Goal: Task Accomplishment & Management: Manage account settings

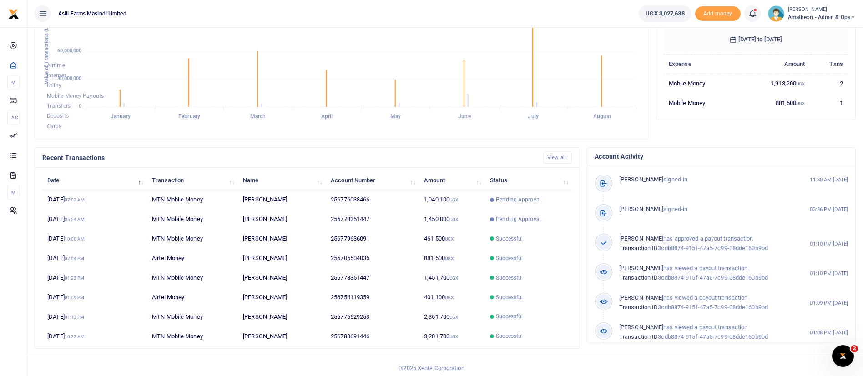
scroll to position [167, 0]
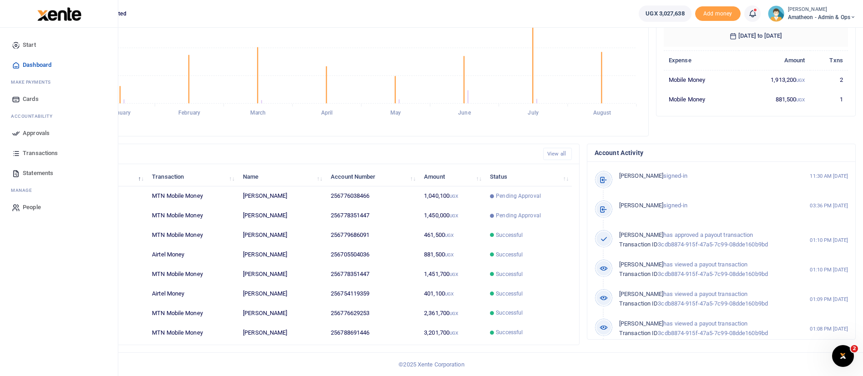
click at [22, 134] on link "Approvals" at bounding box center [58, 133] width 103 height 20
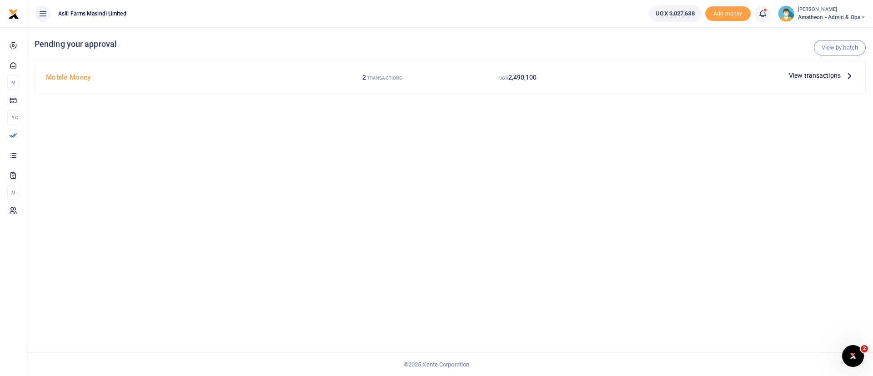
click at [805, 73] on span "View transactions" at bounding box center [815, 75] width 52 height 10
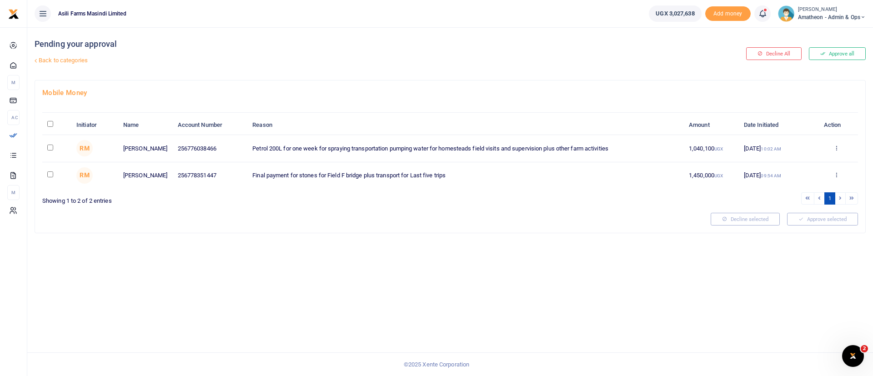
click at [50, 152] on td at bounding box center [56, 148] width 29 height 27
click at [50, 149] on input "checkbox" at bounding box center [50, 148] width 6 height 6
checkbox input "true"
click at [50, 173] on input "checkbox" at bounding box center [50, 174] width 6 height 6
checkbox input "true"
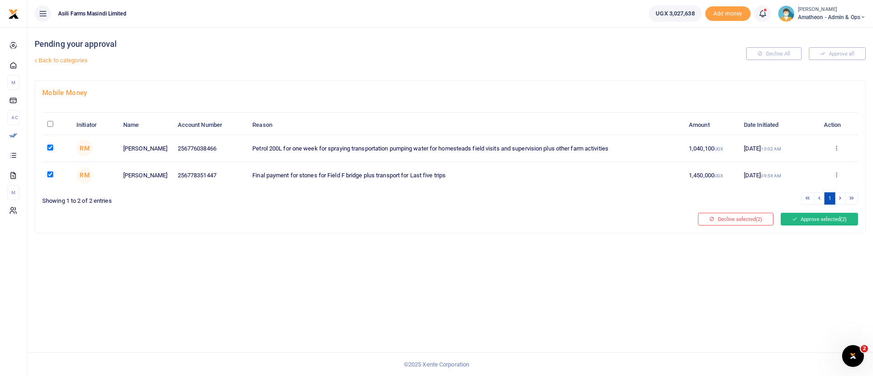
click at [817, 217] on button "Approve selected (2)" at bounding box center [819, 219] width 77 height 13
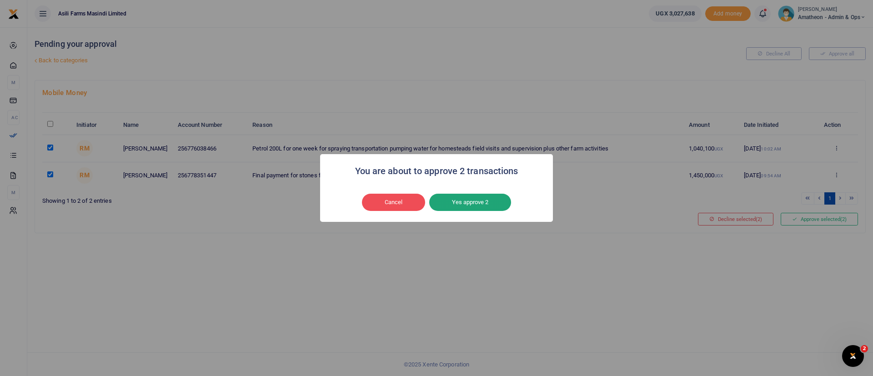
click at [487, 203] on button "Yes approve 2" at bounding box center [470, 202] width 82 height 17
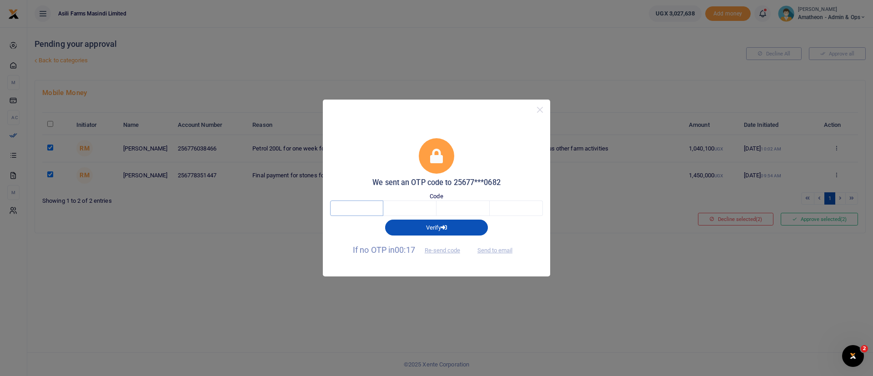
click at [368, 205] on input "text" at bounding box center [356, 208] width 53 height 15
type input "6"
type input "9"
type input "5"
type input "7"
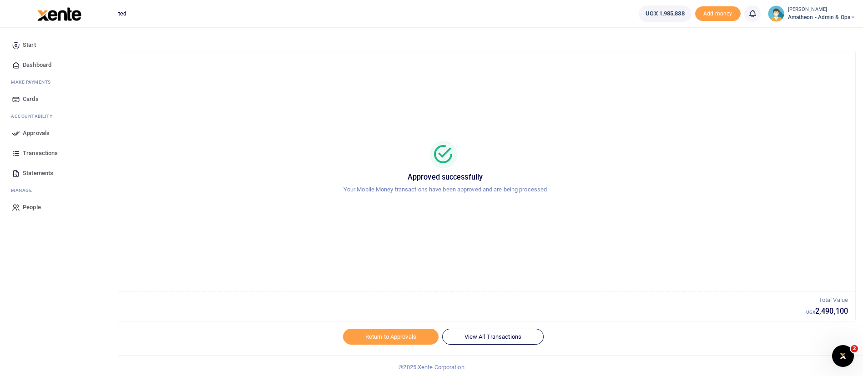
click at [42, 154] on span "Transactions" at bounding box center [40, 153] width 35 height 9
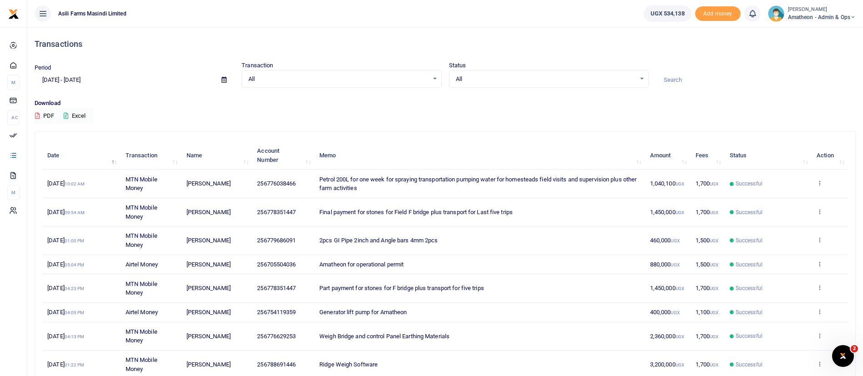
scroll to position [122, 0]
click at [808, 8] on small "[PERSON_NAME]" at bounding box center [822, 10] width 68 height 8
click at [832, 35] on link "Switch accounts" at bounding box center [821, 33] width 72 height 13
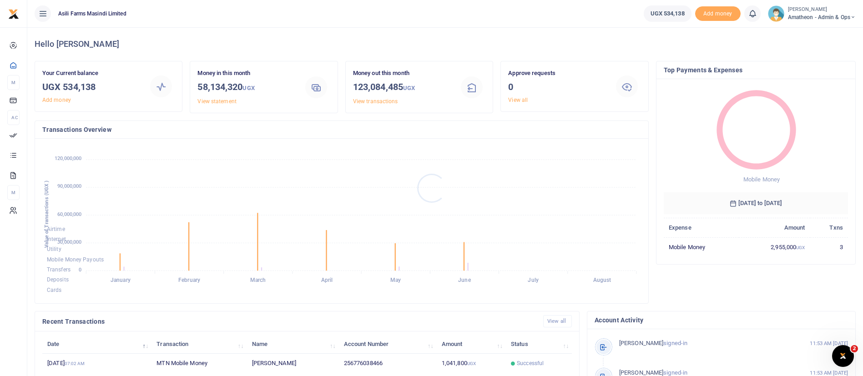
click at [800, 18] on div at bounding box center [431, 188] width 863 height 376
click at [799, 18] on span "Amatheon - Admin & Ops" at bounding box center [822, 17] width 68 height 8
click at [808, 30] on link "Switch accounts" at bounding box center [821, 33] width 72 height 13
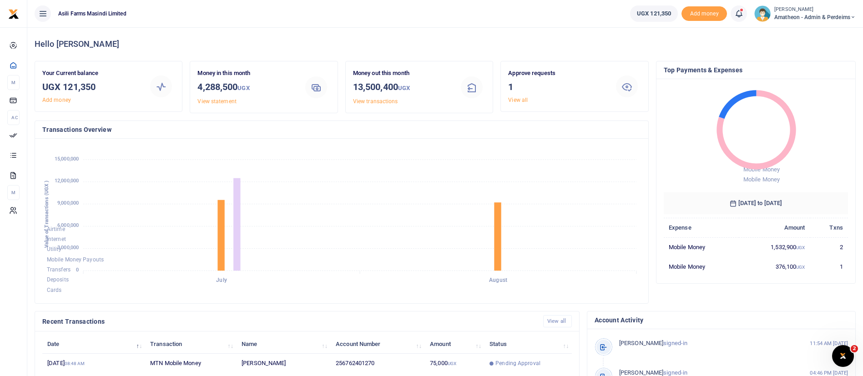
scroll to position [167, 0]
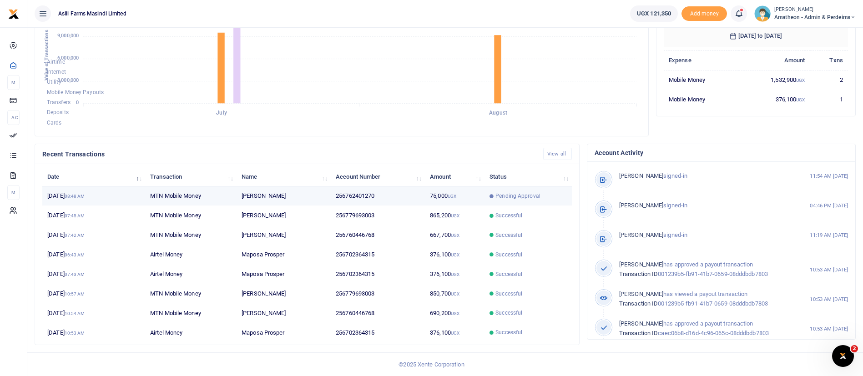
click at [482, 195] on td "75,000 UGX" at bounding box center [455, 196] width 60 height 20
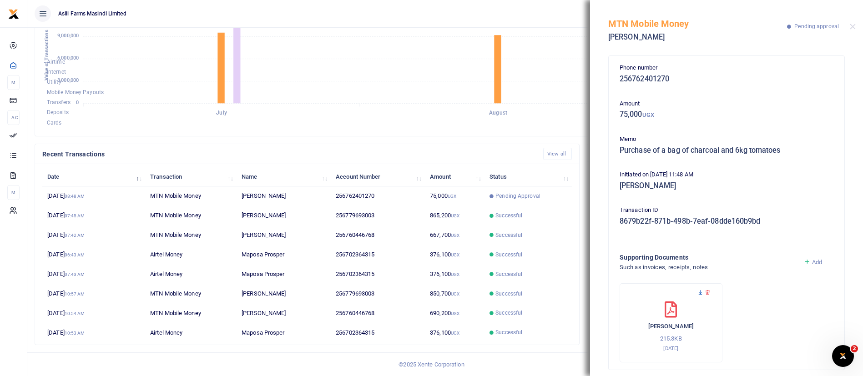
click at [699, 292] on icon at bounding box center [700, 293] width 6 height 6
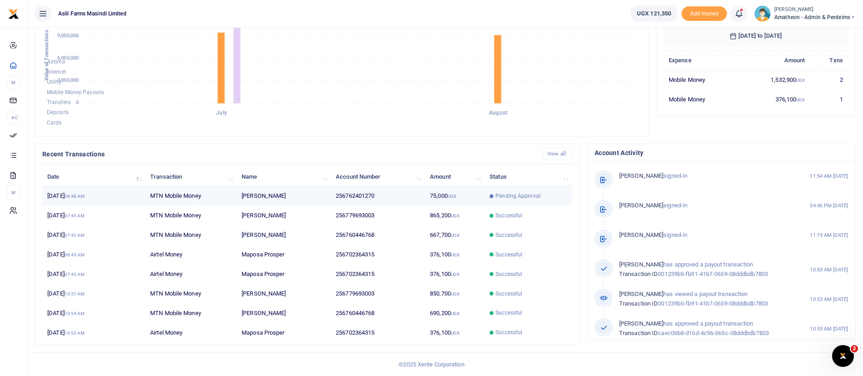
click at [520, 193] on span "Pending Approval" at bounding box center [517, 196] width 45 height 8
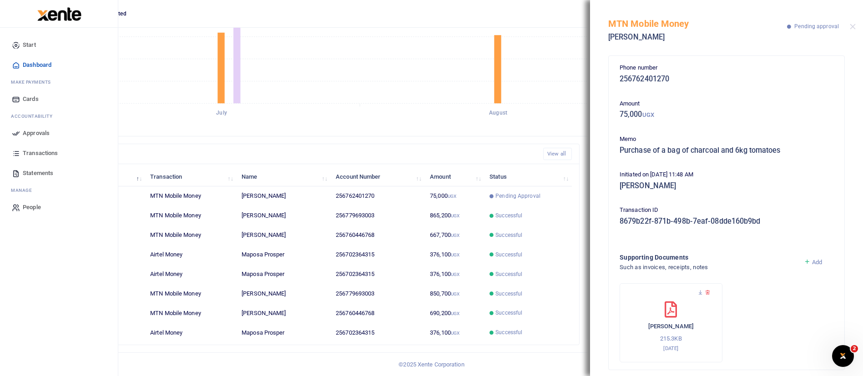
click at [41, 127] on link "Approvals" at bounding box center [58, 133] width 103 height 20
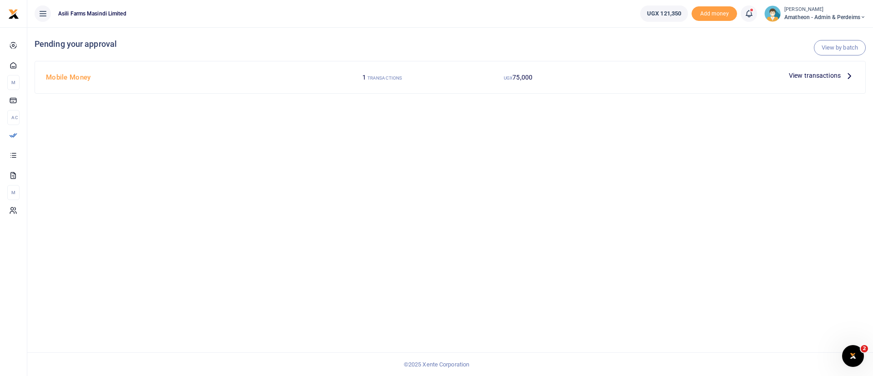
click at [817, 75] on span "View transactions" at bounding box center [815, 75] width 52 height 10
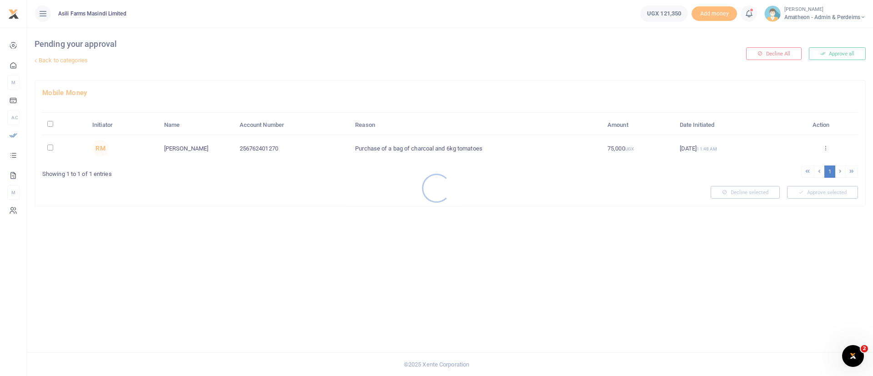
click at [50, 128] on div at bounding box center [436, 188] width 873 height 376
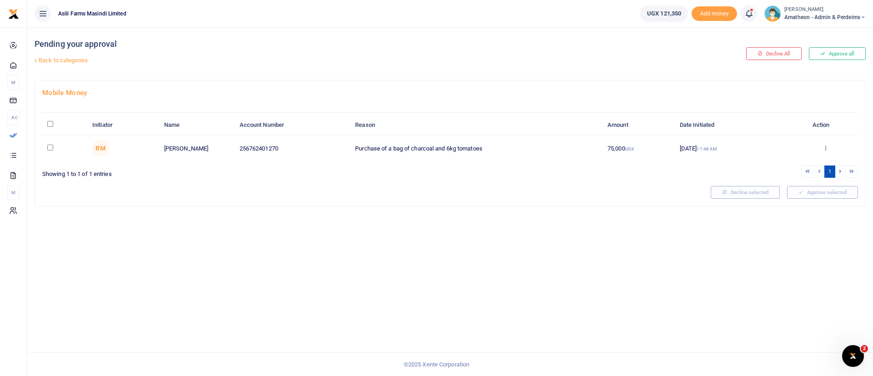
click at [52, 125] on input "\a \a : activate to sort column descending" at bounding box center [50, 124] width 6 height 6
checkbox input "true"
click at [734, 186] on button "Decline selected (1)" at bounding box center [735, 192] width 75 height 13
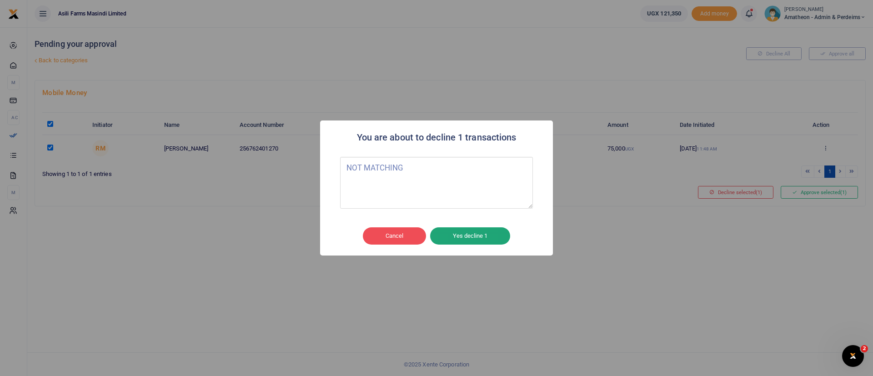
type textarea "NOT MATCHING"
click at [492, 234] on button "Yes decline 1" at bounding box center [470, 235] width 80 height 17
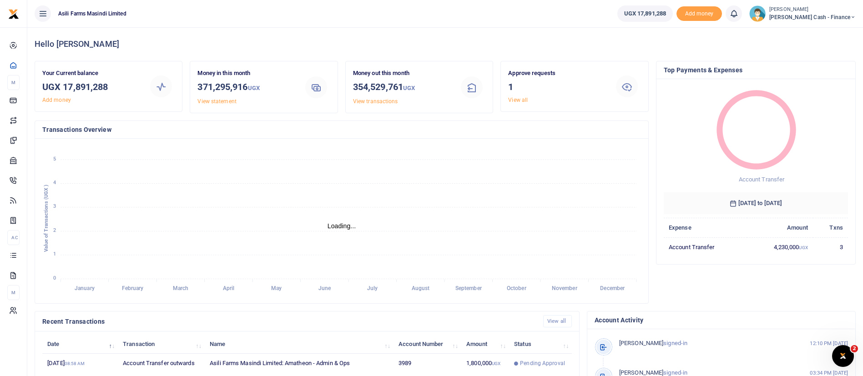
scroll to position [167, 0]
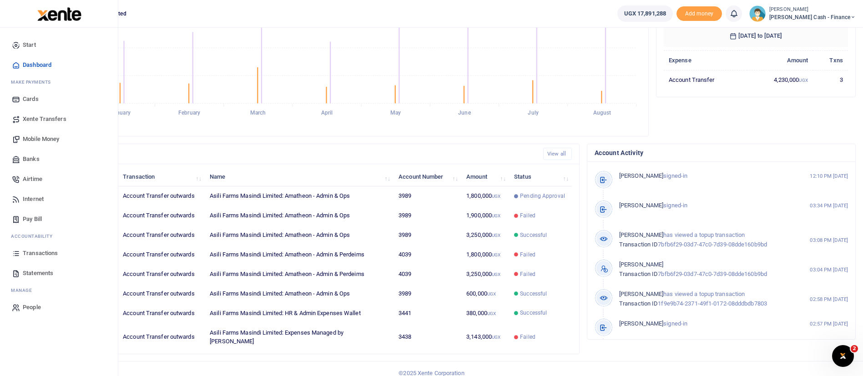
click at [53, 250] on span "Transactions" at bounding box center [40, 253] width 35 height 9
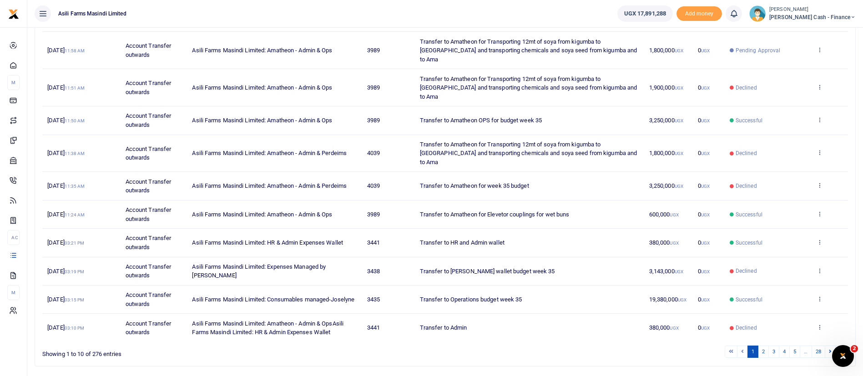
scroll to position [140, 0]
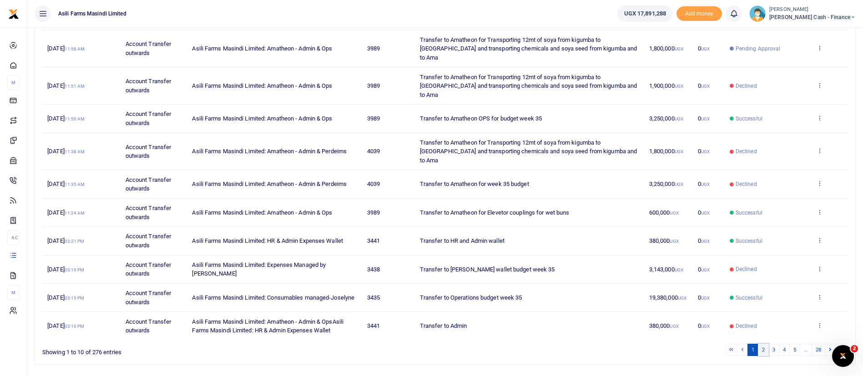
click at [765, 344] on link "2" at bounding box center [763, 350] width 11 height 12
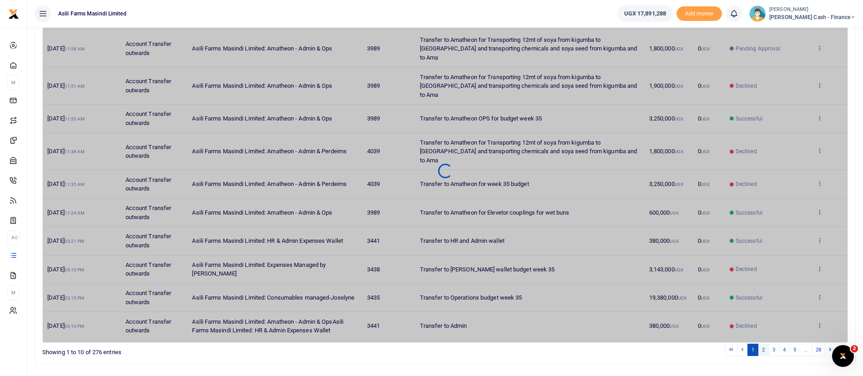
scroll to position [104, 0]
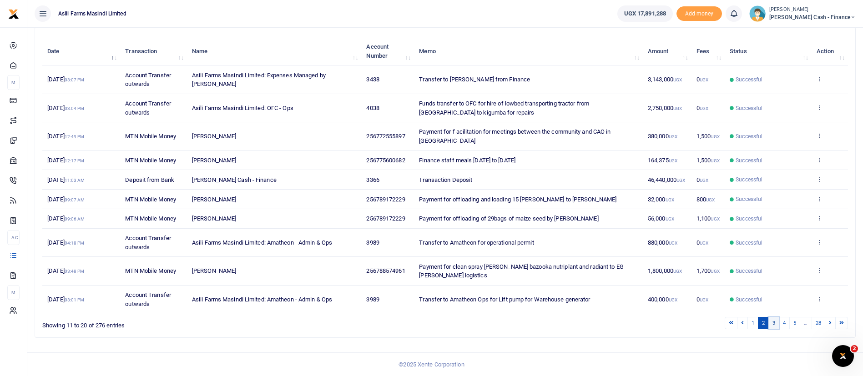
click at [774, 325] on link "3" at bounding box center [773, 323] width 11 height 12
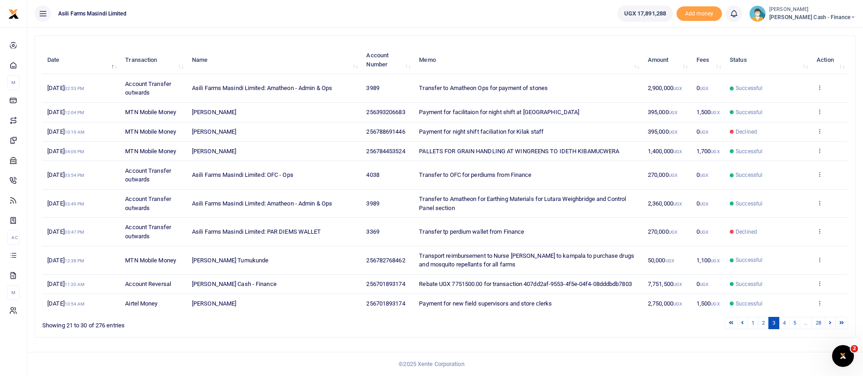
scroll to position [96, 0]
click at [787, 325] on link "4" at bounding box center [784, 323] width 11 height 12
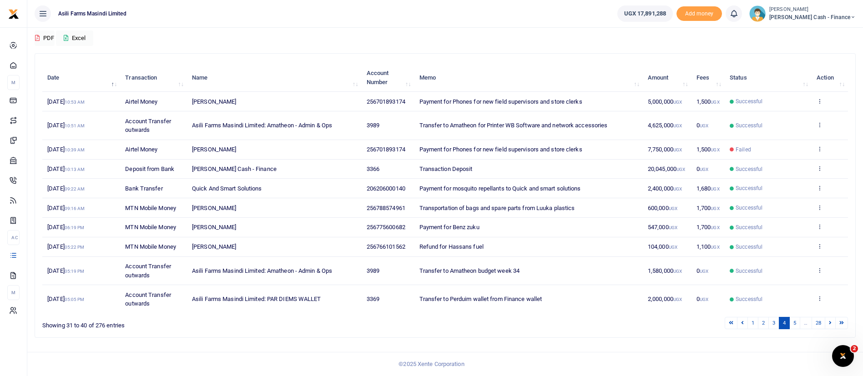
scroll to position [78, 0]
click at [796, 322] on link "5" at bounding box center [794, 323] width 11 height 12
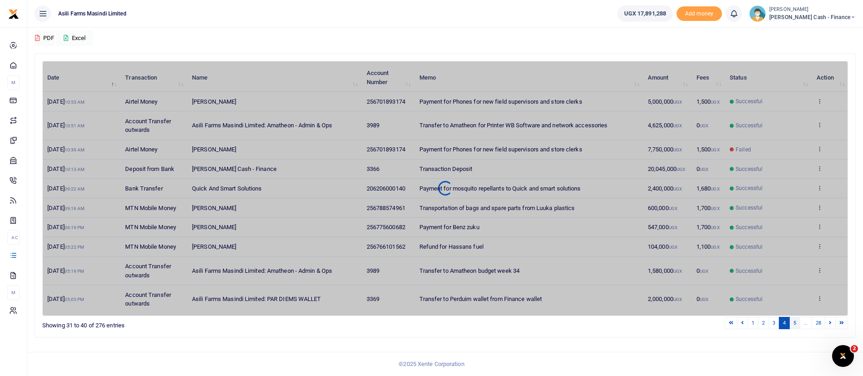
scroll to position [60, 0]
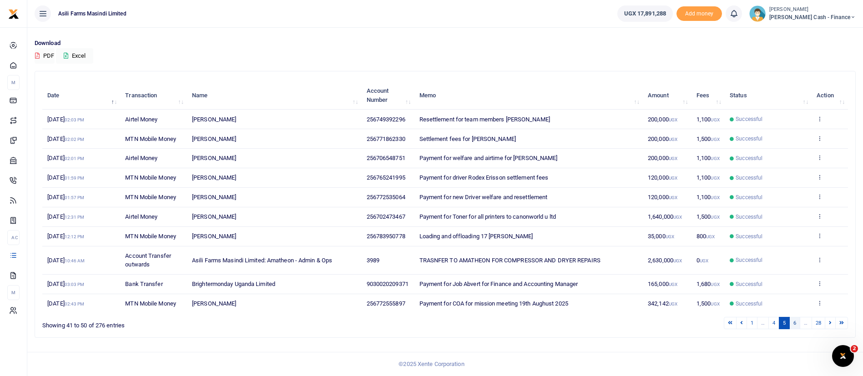
click at [798, 323] on link "6" at bounding box center [794, 323] width 11 height 12
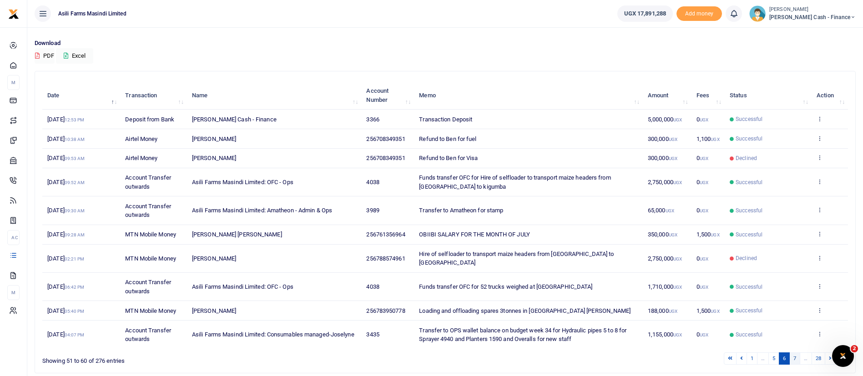
click at [795, 352] on link "7" at bounding box center [794, 358] width 11 height 12
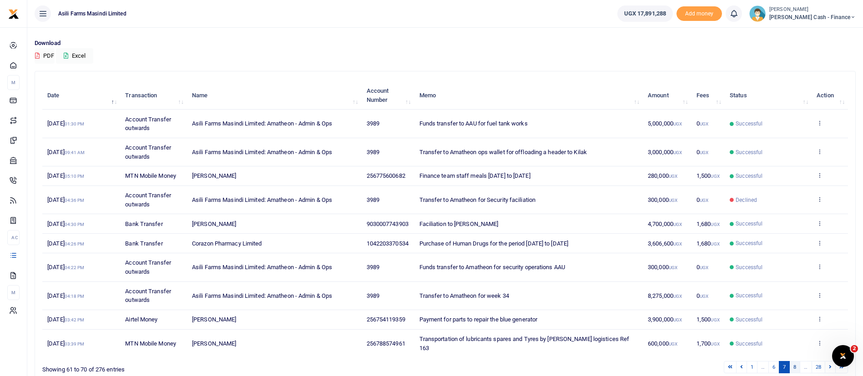
click at [796, 361] on link "8" at bounding box center [794, 367] width 11 height 12
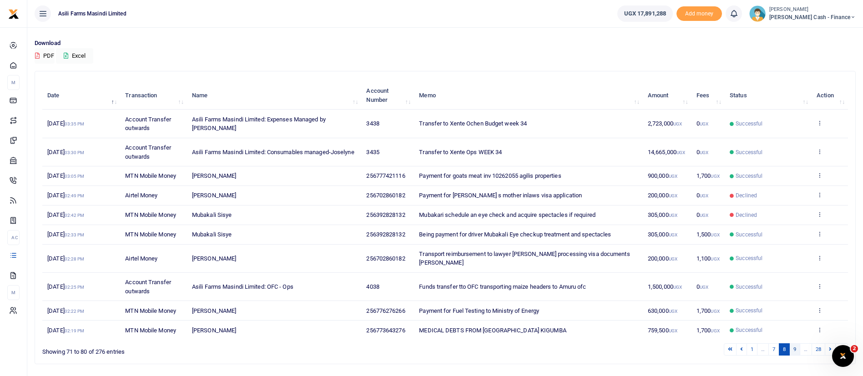
click at [796, 343] on link "9" at bounding box center [794, 349] width 11 height 12
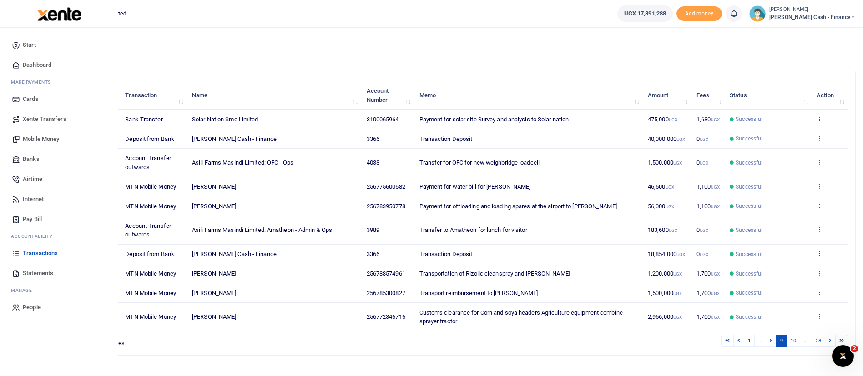
click at [40, 276] on span "Statements" at bounding box center [38, 273] width 30 height 9
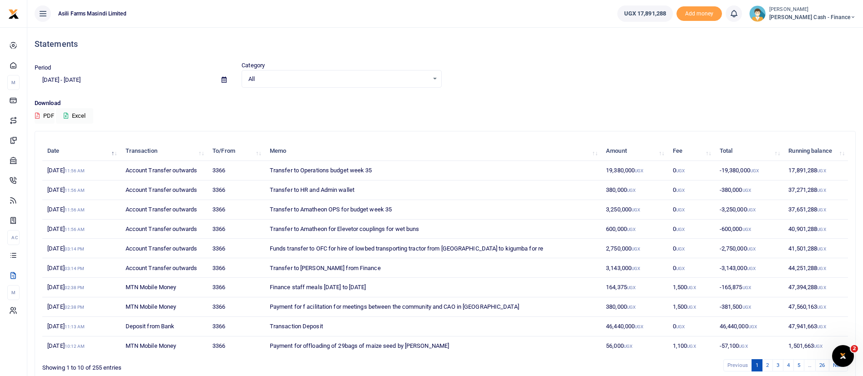
click at [224, 79] on div at bounding box center [431, 188] width 863 height 376
click at [221, 80] on icon at bounding box center [223, 80] width 5 height 6
click at [65, 158] on li "This Month" at bounding box center [67, 155] width 64 height 14
type input "08/01/2025 - 08/31/2025"
click at [75, 113] on button "Excel" at bounding box center [74, 115] width 37 height 15
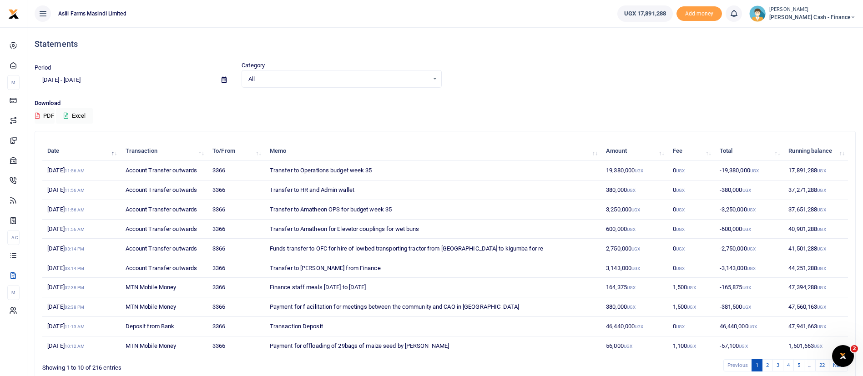
click at [834, 12] on small "[PERSON_NAME]" at bounding box center [812, 10] width 86 height 8
click at [811, 31] on link "Switch accounts" at bounding box center [791, 33] width 72 height 13
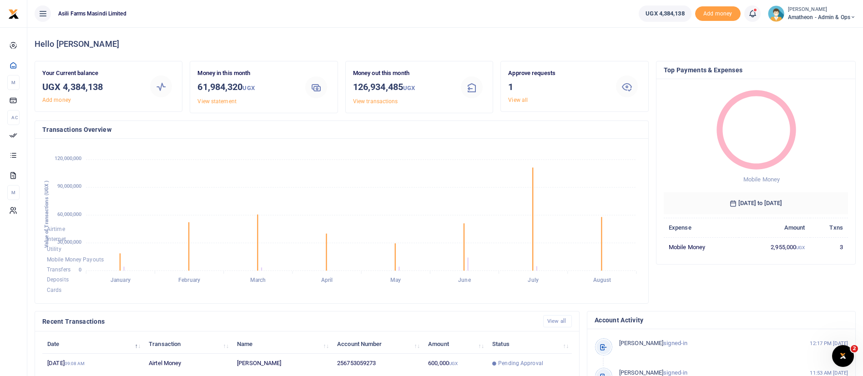
click at [860, 270] on div "Hello Constantine Your Current balance UGX 4,384,138 Add money Money in this mo…" at bounding box center [444, 285] width 835 height 516
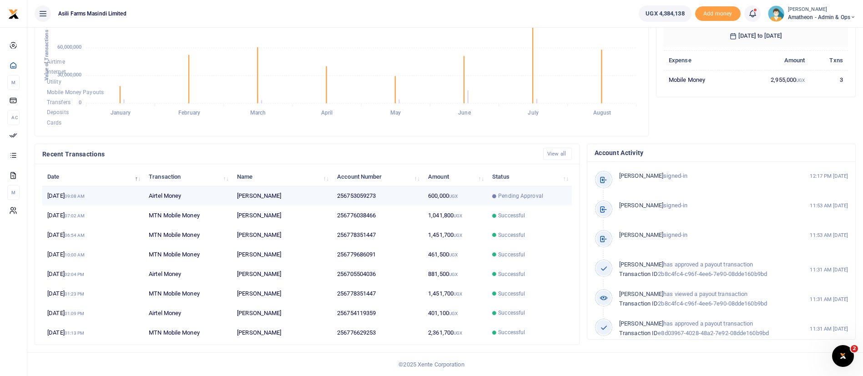
click at [525, 199] on span "Pending Approval" at bounding box center [520, 196] width 45 height 8
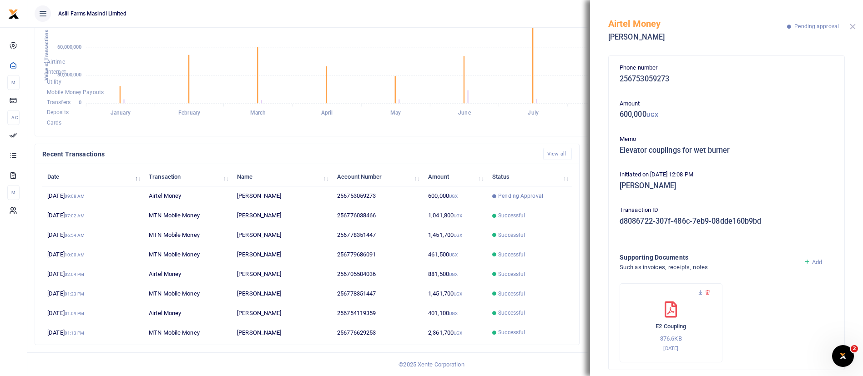
click at [854, 29] on button "Close" at bounding box center [853, 27] width 6 height 6
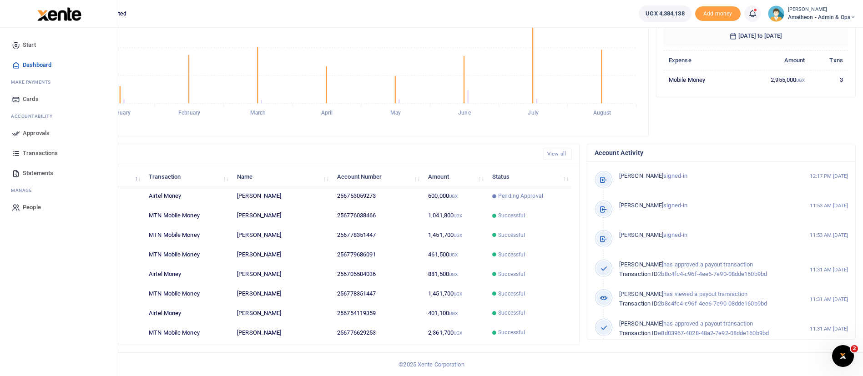
click at [20, 136] on icon at bounding box center [16, 133] width 8 height 8
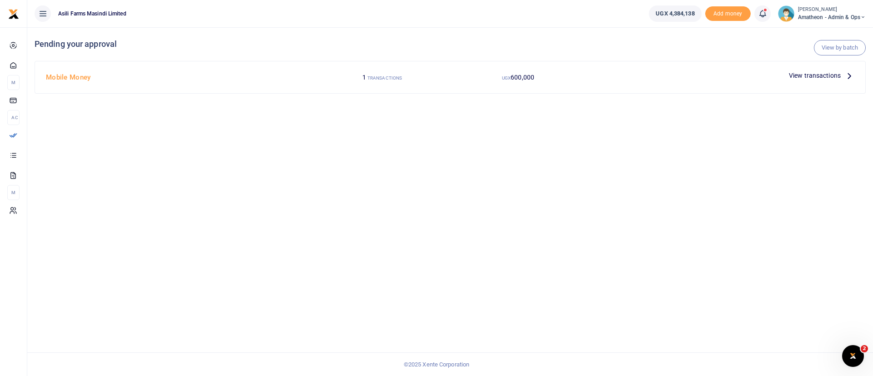
click at [815, 75] on span "View transactions" at bounding box center [815, 75] width 52 height 10
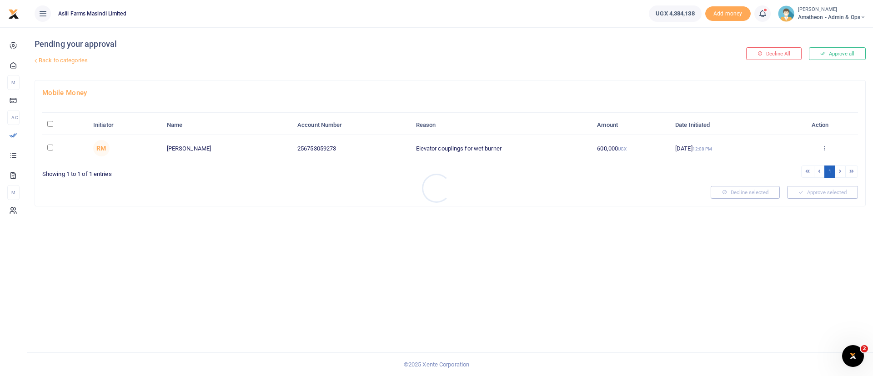
click at [51, 126] on div at bounding box center [436, 188] width 873 height 376
click at [50, 123] on input "\a \a : activate to sort column descending" at bounding box center [50, 124] width 6 height 6
checkbox input "true"
click at [840, 194] on button "Approve selected (1)" at bounding box center [819, 192] width 77 height 13
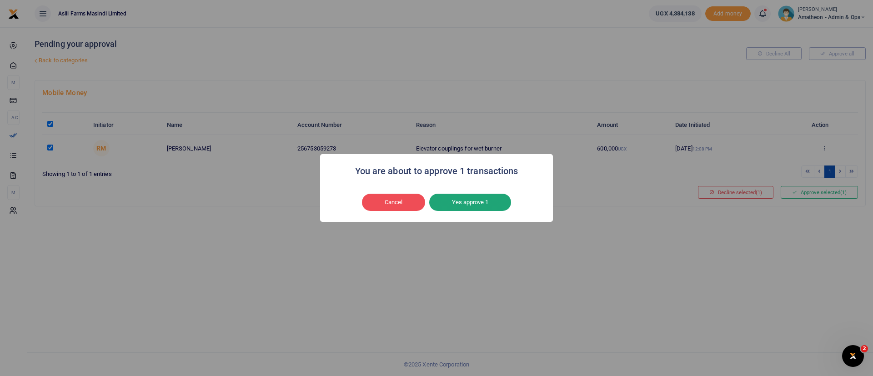
click at [483, 207] on button "Yes approve 1" at bounding box center [470, 202] width 82 height 17
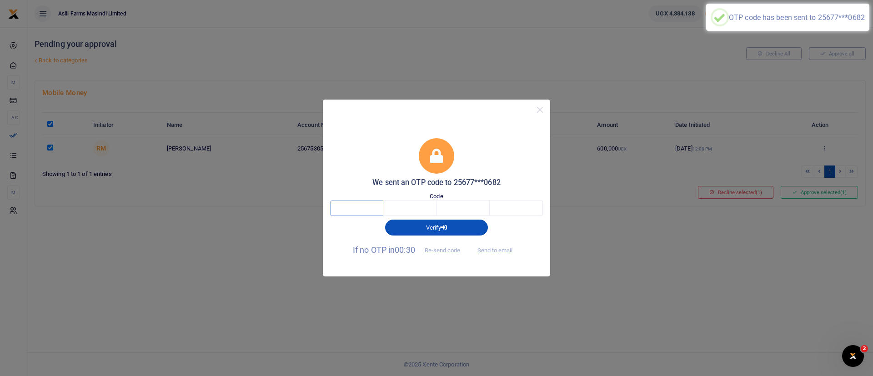
click at [342, 207] on input "text" at bounding box center [356, 208] width 53 height 15
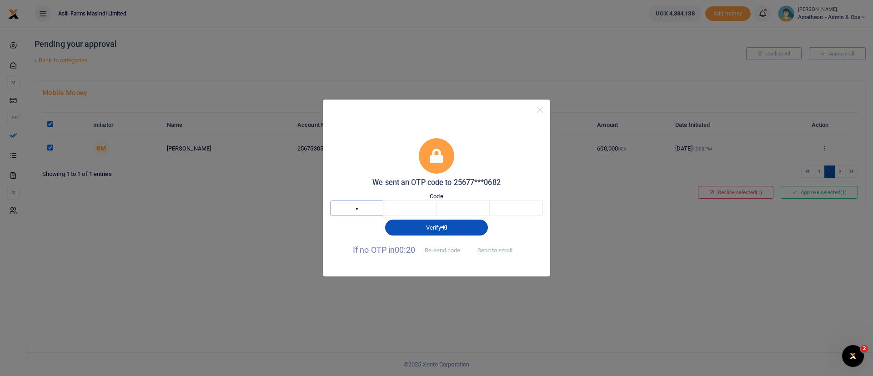
type input "1"
type input "4"
type input "0"
type input "6"
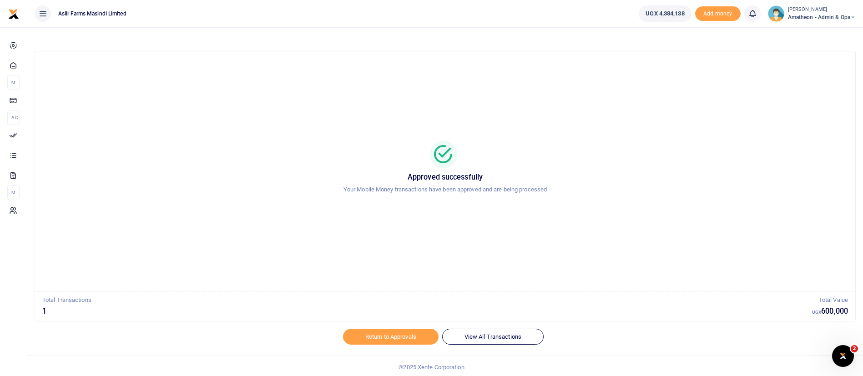
click at [797, 18] on span "Amatheon - Admin & Ops" at bounding box center [822, 17] width 68 height 8
click at [805, 27] on link "Switch accounts" at bounding box center [821, 33] width 72 height 13
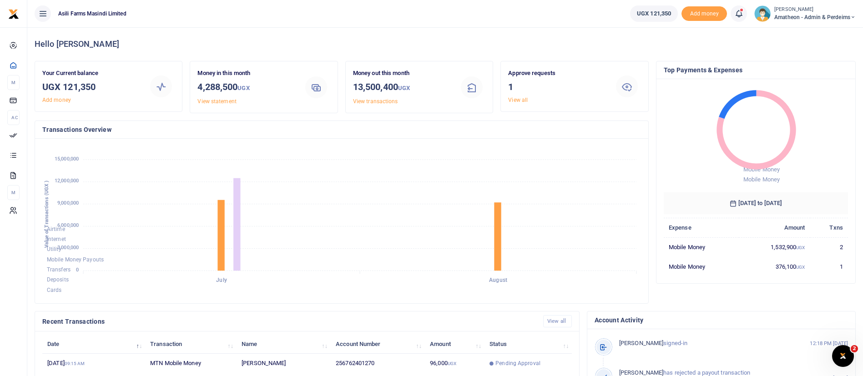
scroll to position [167, 0]
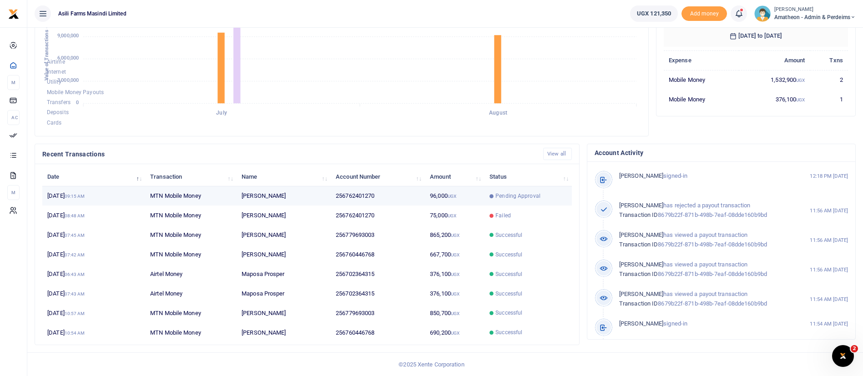
click at [544, 198] on span "Pending Approval" at bounding box center [527, 196] width 77 height 8
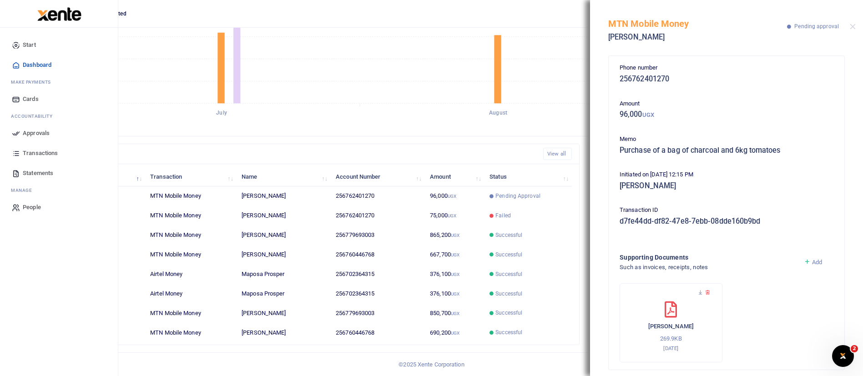
click at [35, 135] on span "Approvals" at bounding box center [36, 133] width 27 height 9
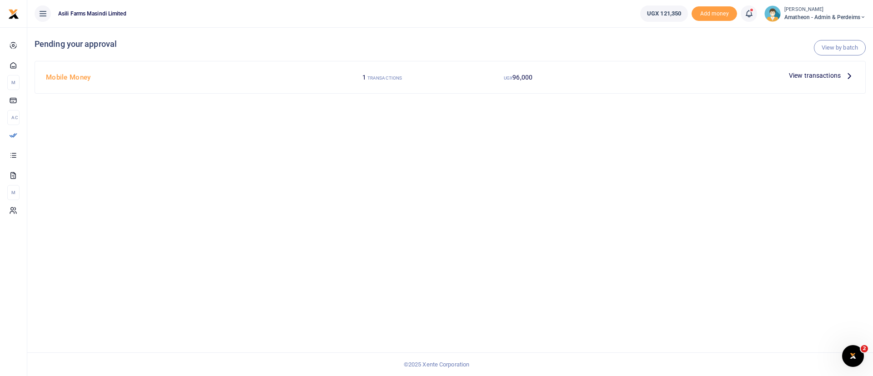
click at [819, 77] on span "View transactions" at bounding box center [815, 75] width 52 height 10
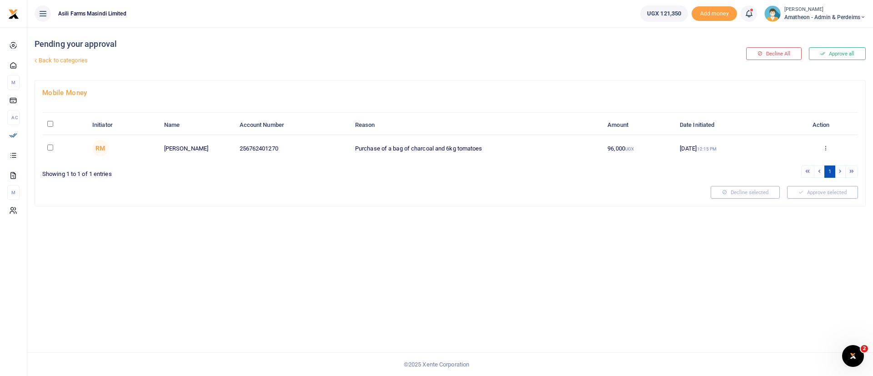
click at [49, 123] on input "\a \a : activate to sort column descending" at bounding box center [50, 124] width 6 height 6
checkbox input "true"
click at [810, 192] on button "Approve selected (1)" at bounding box center [819, 192] width 77 height 13
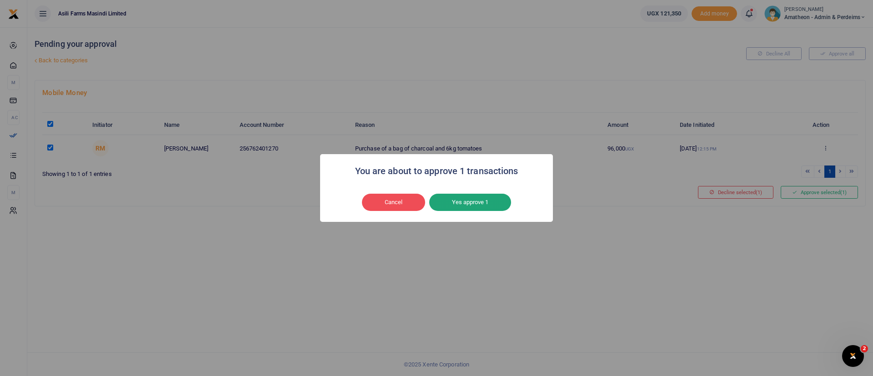
click at [481, 205] on button "Yes approve 1" at bounding box center [470, 202] width 82 height 17
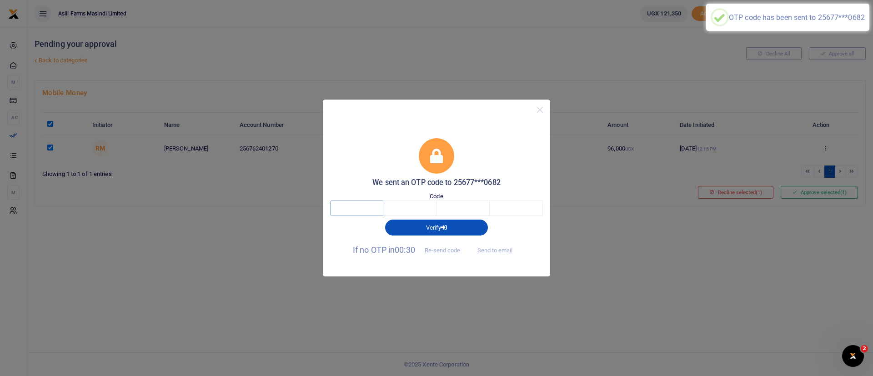
click at [361, 210] on input "text" at bounding box center [356, 208] width 53 height 15
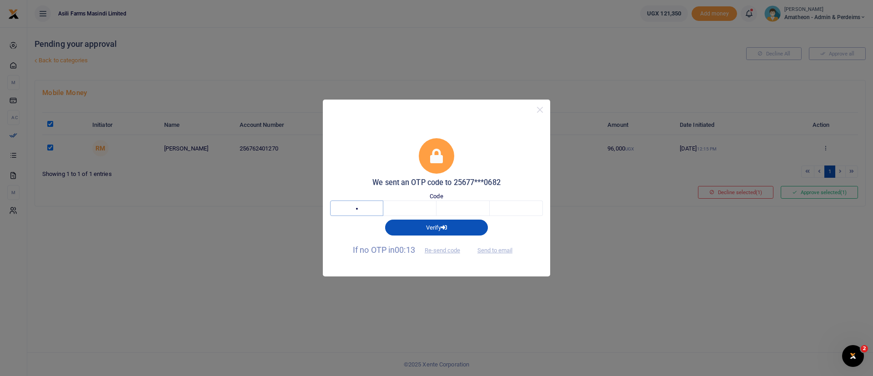
type input "8"
type input "4"
type input "5"
